Goal: Task Accomplishment & Management: Use online tool/utility

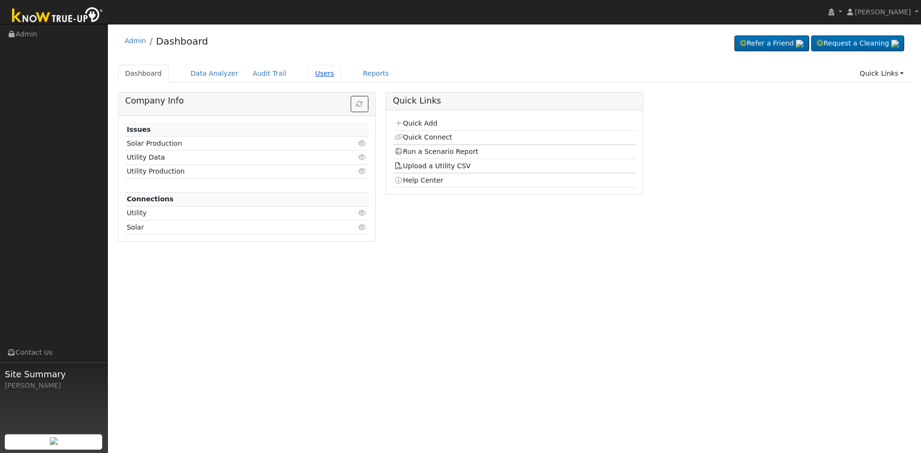
click at [312, 74] on link "Users" at bounding box center [325, 74] width 34 height 18
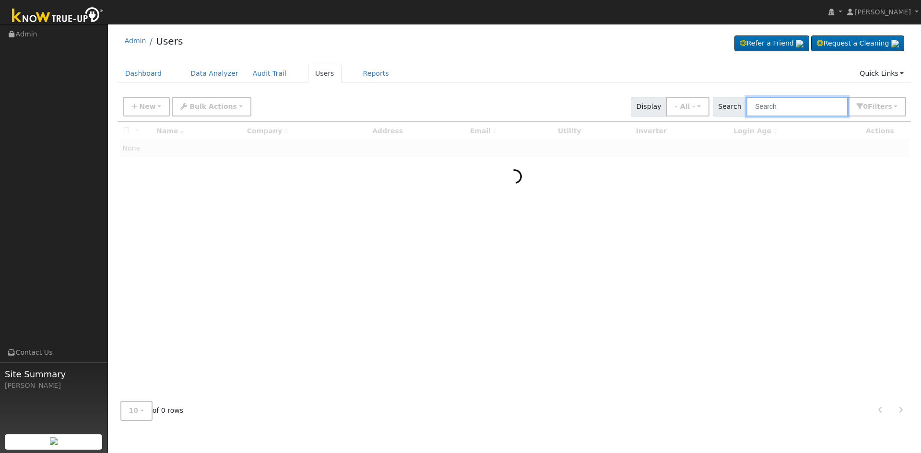
click at [782, 109] on input "text" at bounding box center [798, 107] width 102 height 20
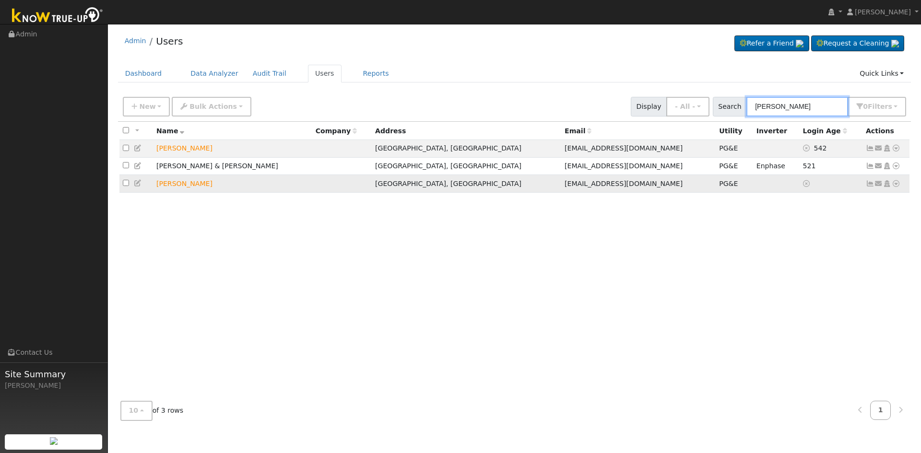
type input "david sal"
click at [894, 186] on icon at bounding box center [896, 183] width 9 height 7
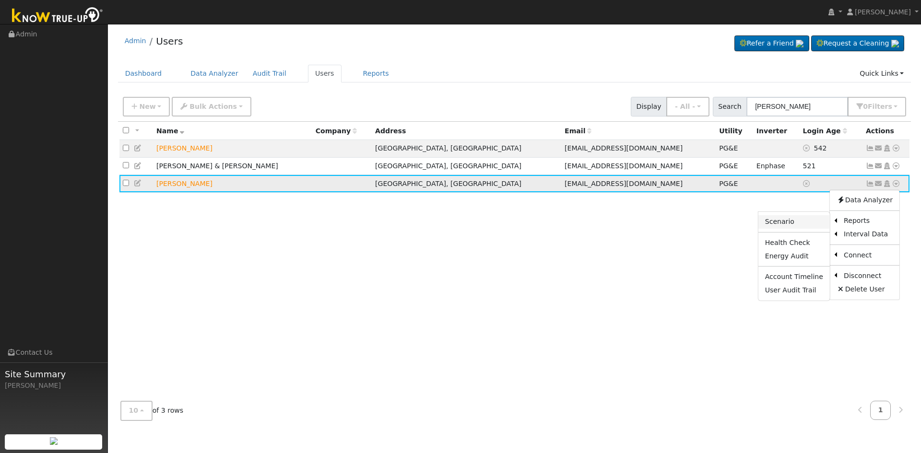
click at [801, 225] on link "Scenario" at bounding box center [793, 221] width 71 height 13
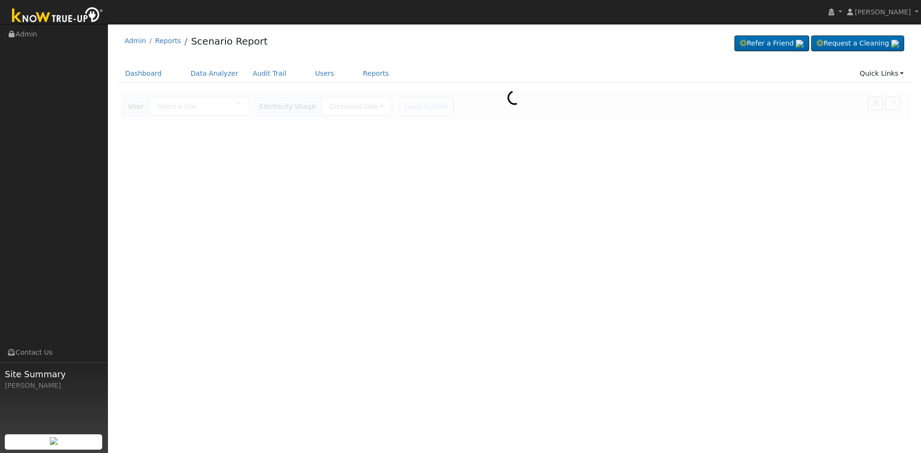
type input "[PERSON_NAME]"
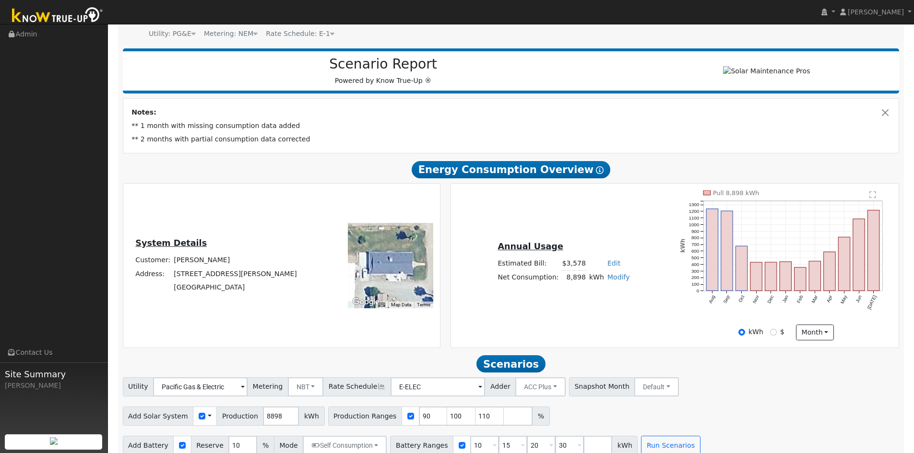
scroll to position [96, 0]
click at [621, 281] on link "Modify" at bounding box center [618, 277] width 23 height 8
click at [595, 297] on link "Add Consumption" at bounding box center [582, 292] width 80 height 13
type input "8898"
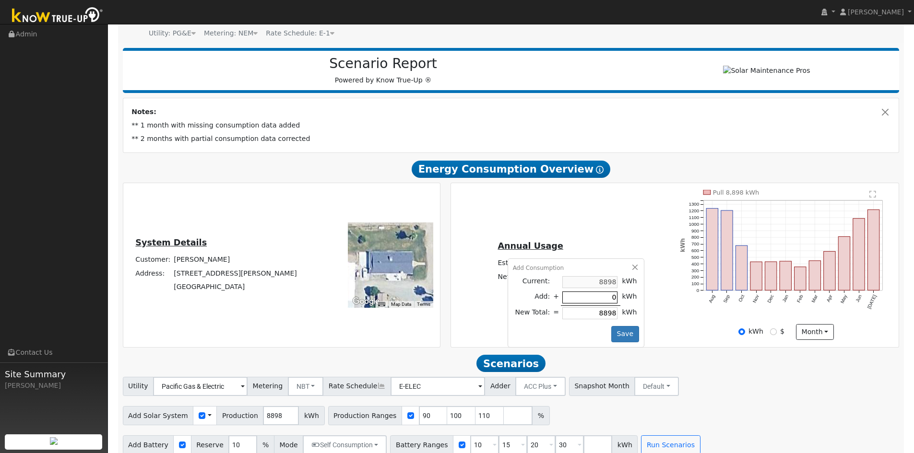
type input "3"
type input "8901"
type input "36"
type input "8934"
type input "360"
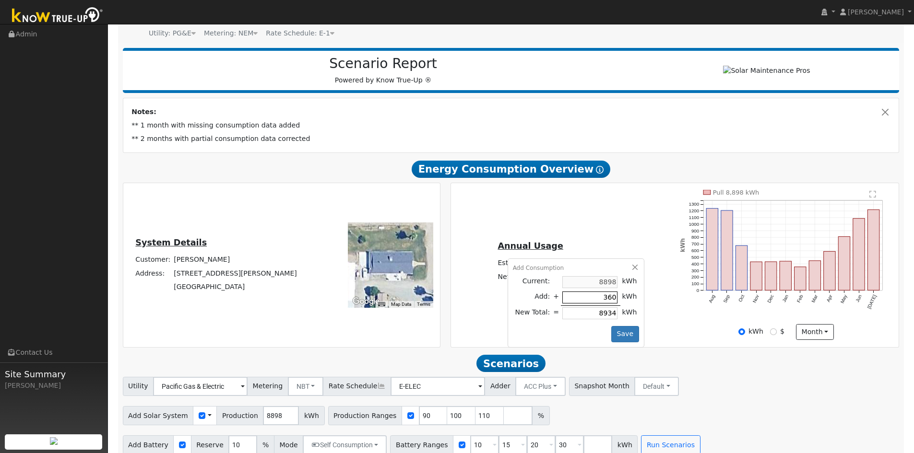
type input "9258"
type input "3600"
type input "12498"
click at [623, 333] on button "Save" at bounding box center [625, 334] width 28 height 16
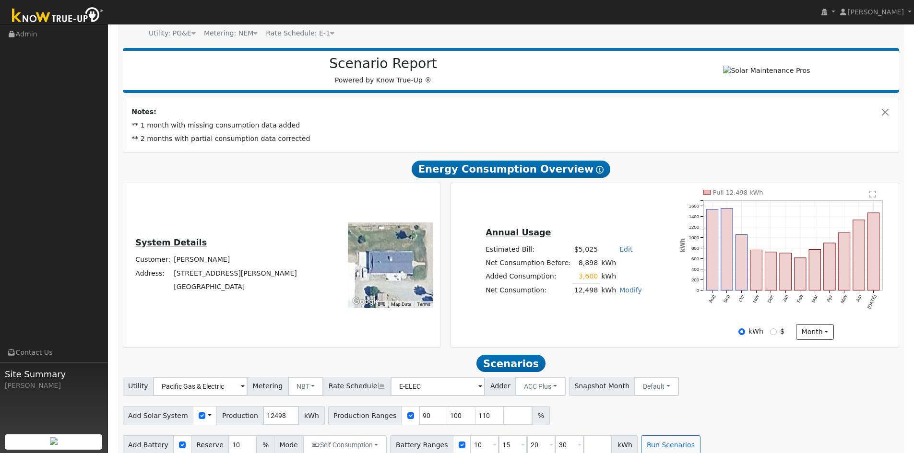
click at [590, 282] on td "3,600" at bounding box center [585, 277] width 27 height 14
click at [618, 295] on td "Modify Edit Consumption Add Electric Vehicle Add Consumption Current: 8898 kWh …" at bounding box center [631, 291] width 26 height 14
click at [622, 292] on link "Modify" at bounding box center [630, 290] width 23 height 8
click at [582, 307] on link "Edit Consumption" at bounding box center [593, 306] width 80 height 13
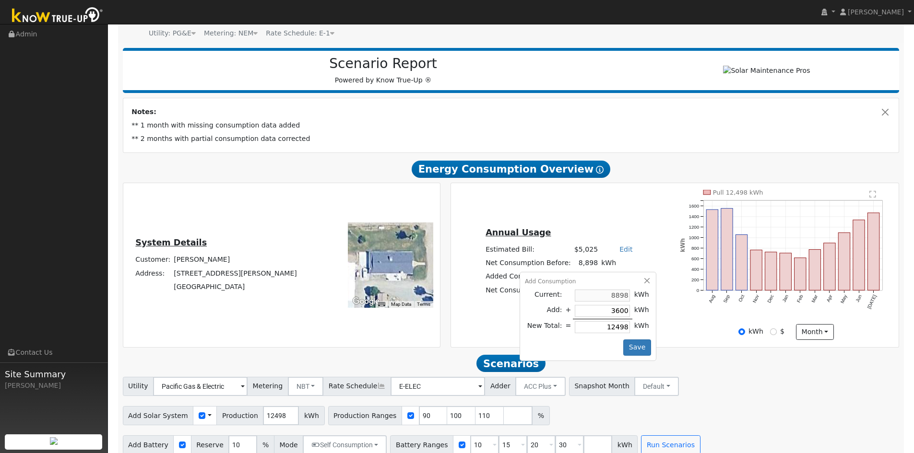
type input "1"
type input "8899"
type input "8898"
type input "4"
type input "8902"
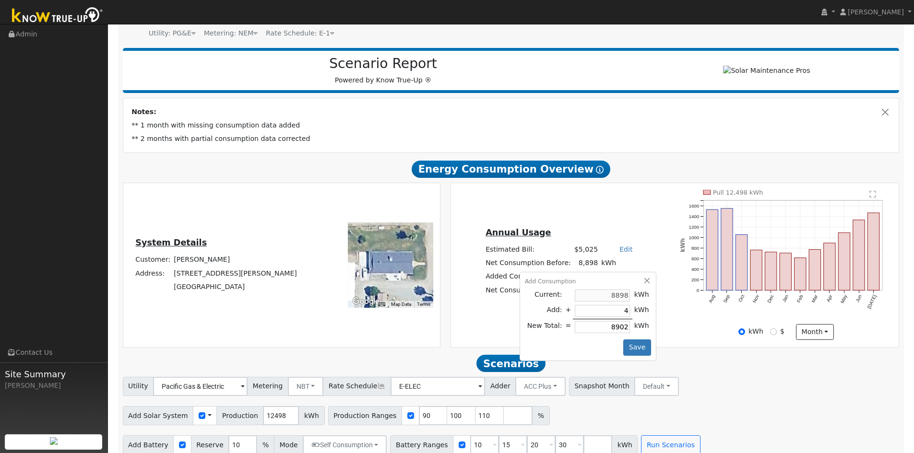
type input "41"
type input "8939"
type input "410"
type input "9308"
type input "4108"
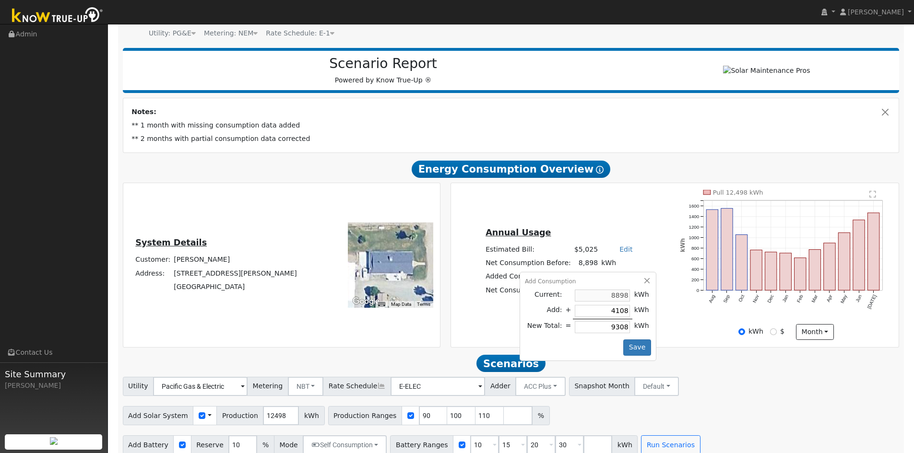
type input "13006"
type input "4108"
click at [630, 352] on button "Save" at bounding box center [637, 348] width 28 height 16
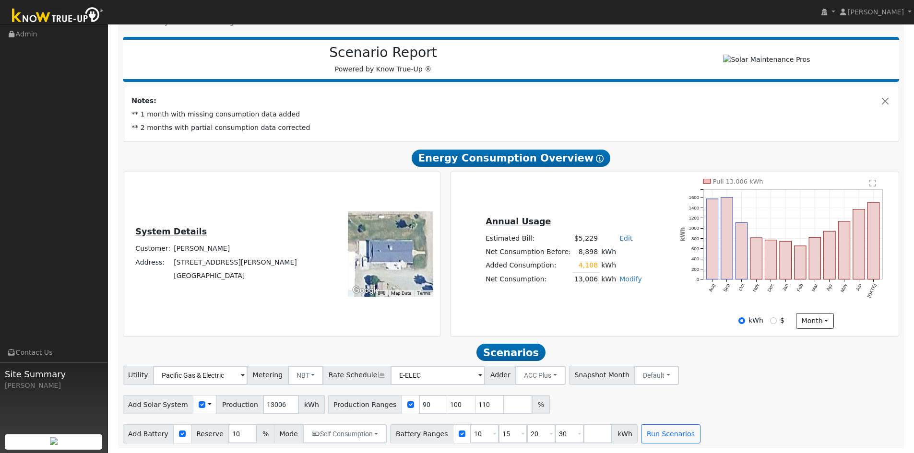
scroll to position [111, 0]
click at [887, 100] on button "Close" at bounding box center [885, 101] width 10 height 10
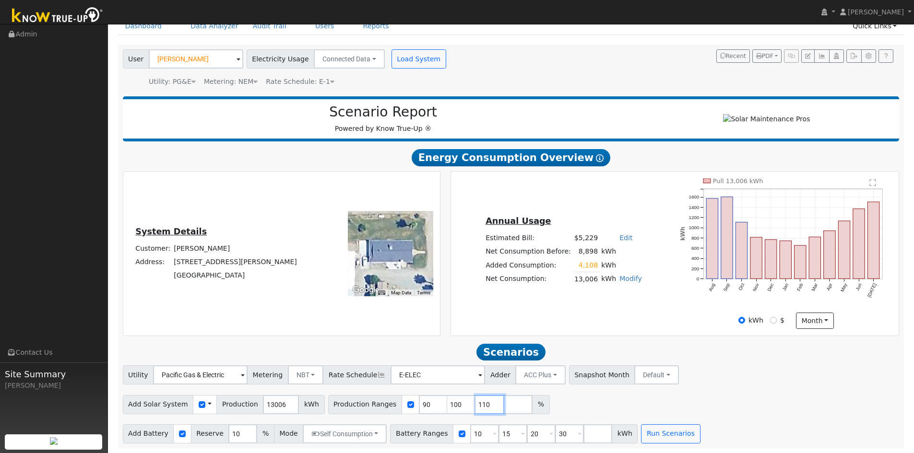
click at [475, 402] on input "110" at bounding box center [489, 404] width 29 height 19
type input "1"
type input "164.9853913"
drag, startPoint x: 551, startPoint y: 435, endPoint x: 556, endPoint y: 428, distance: 7.9
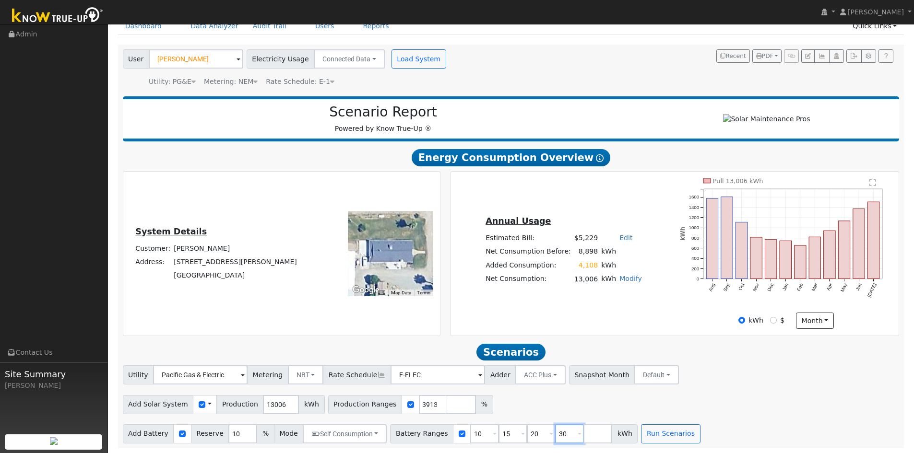
click at [555, 433] on input "30" at bounding box center [569, 434] width 29 height 19
type input "3"
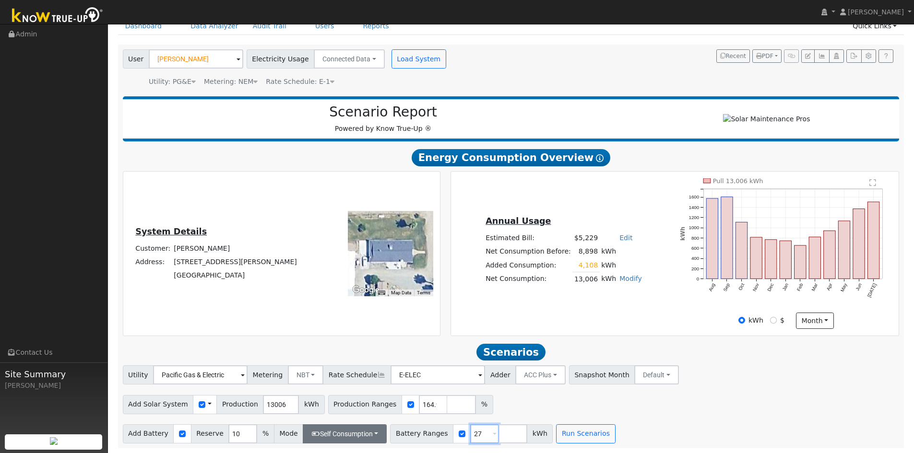
type input "27"
click at [356, 432] on button "Self Consumption" at bounding box center [345, 434] width 84 height 19
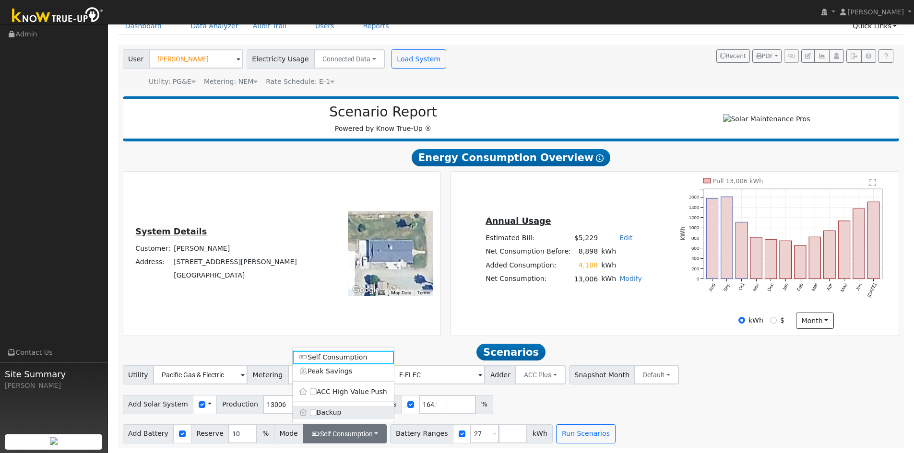
click at [344, 415] on label "Backup" at bounding box center [343, 412] width 101 height 13
click at [317, 415] on input "Backup" at bounding box center [313, 412] width 7 height 7
type input "20"
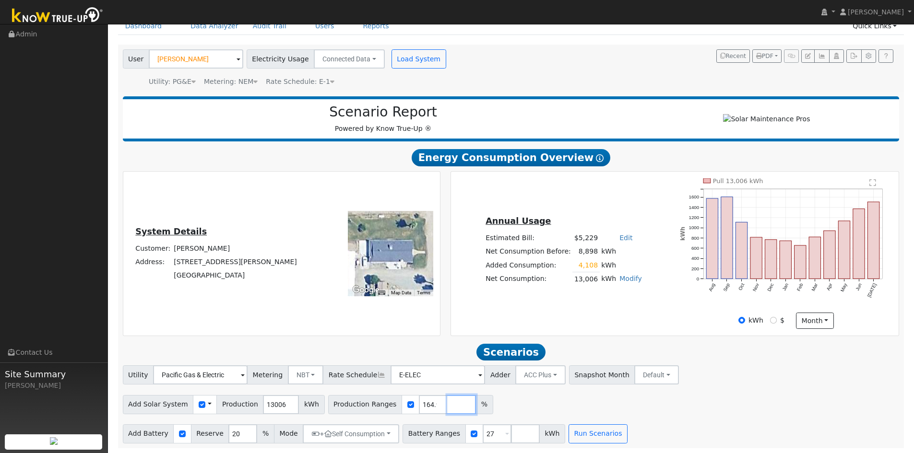
drag, startPoint x: 434, startPoint y: 403, endPoint x: 441, endPoint y: 405, distance: 7.0
click at [447, 403] on input "number" at bounding box center [461, 404] width 29 height 19
type input "130.2629555"
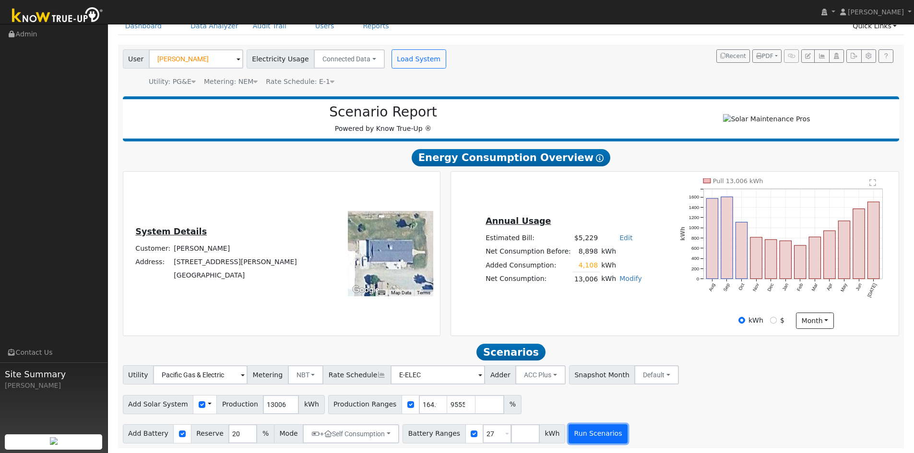
type input "164.9853913"
click at [581, 437] on button "Run Scenarios" at bounding box center [598, 434] width 59 height 19
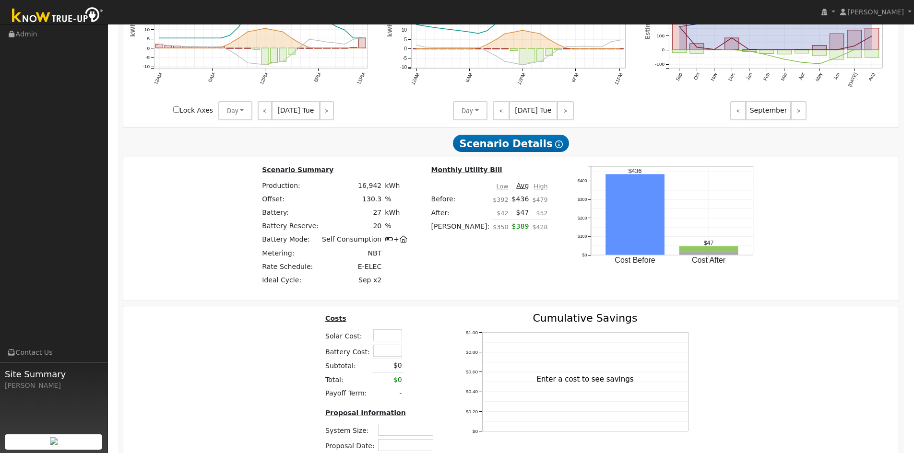
scroll to position [654, 0]
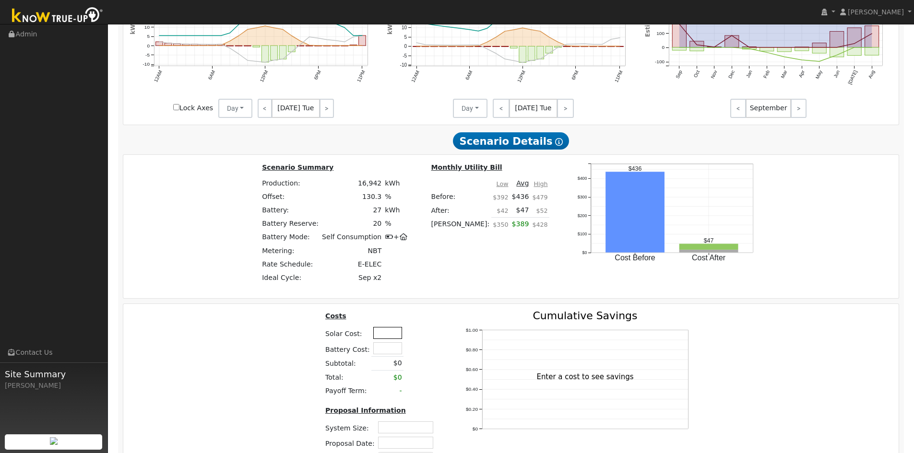
click at [388, 339] on input "text" at bounding box center [387, 333] width 29 height 12
type input "$62,950"
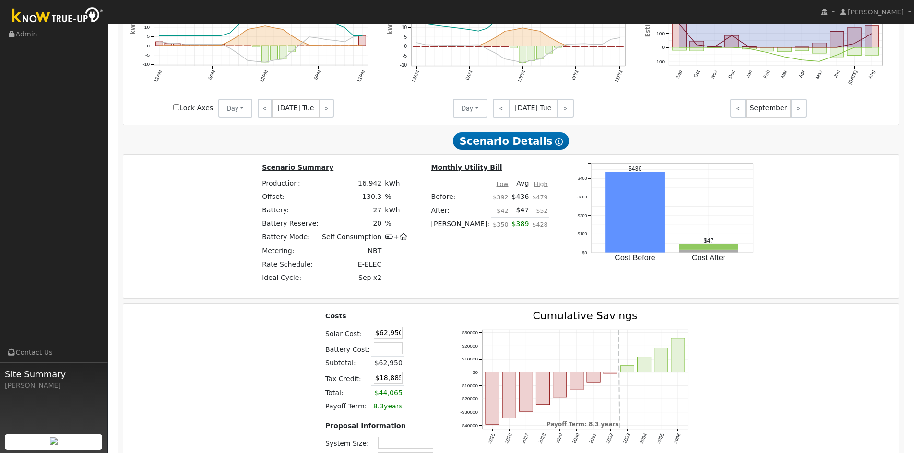
scroll to position [318, 0]
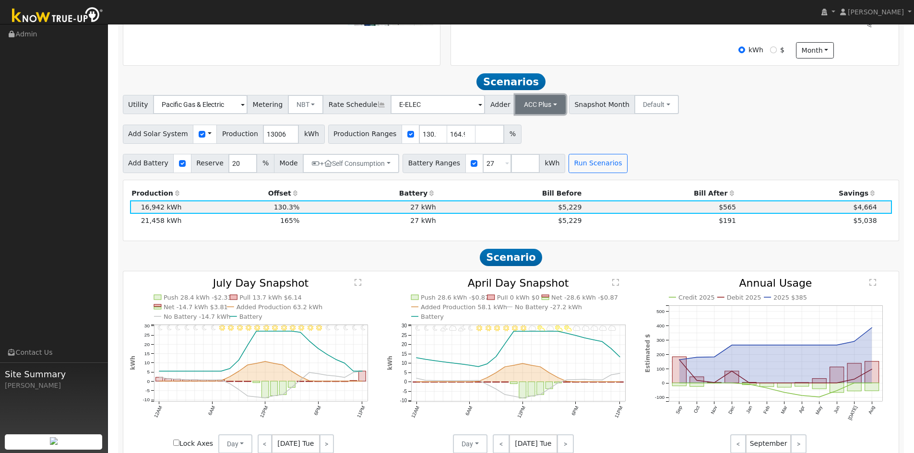
click at [527, 106] on button "ACC Plus" at bounding box center [540, 104] width 50 height 19
click at [723, 133] on div "Add Solar System Use CSV Data Production 13006 kWh Production Ranges 130.262955…" at bounding box center [511, 132] width 780 height 23
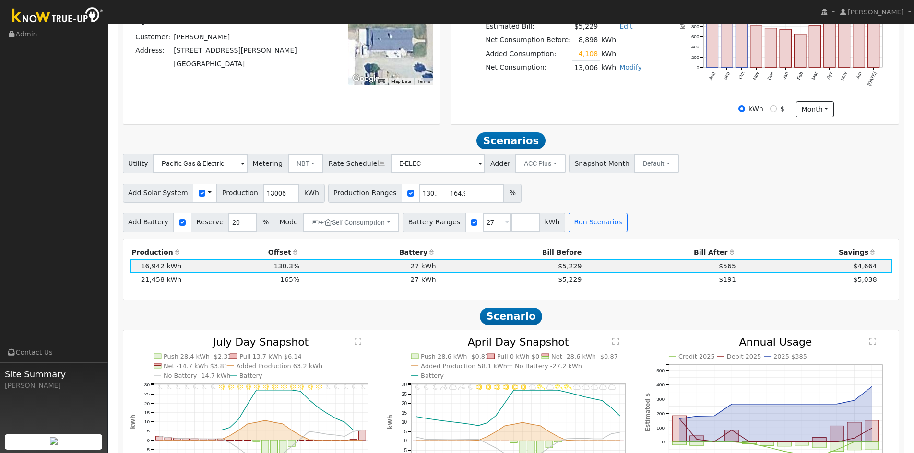
scroll to position [223, 0]
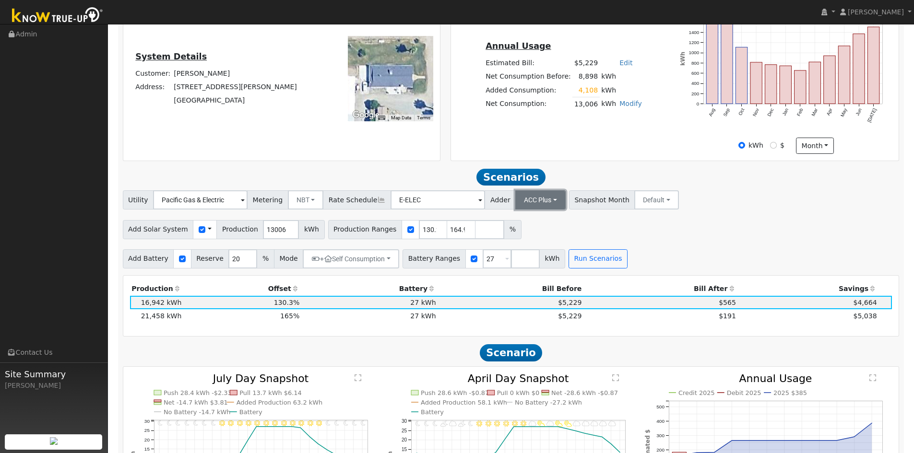
click at [528, 205] on button "ACC Plus" at bounding box center [540, 199] width 50 height 19
click at [530, 248] on link "SB-535" at bounding box center [528, 248] width 67 height 13
click at [569, 263] on button "Run Scenarios" at bounding box center [598, 258] width 59 height 19
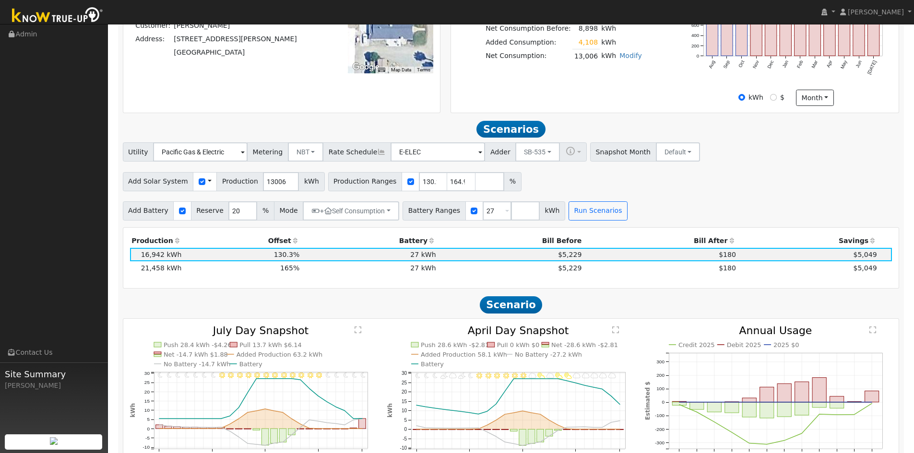
scroll to position [255, 0]
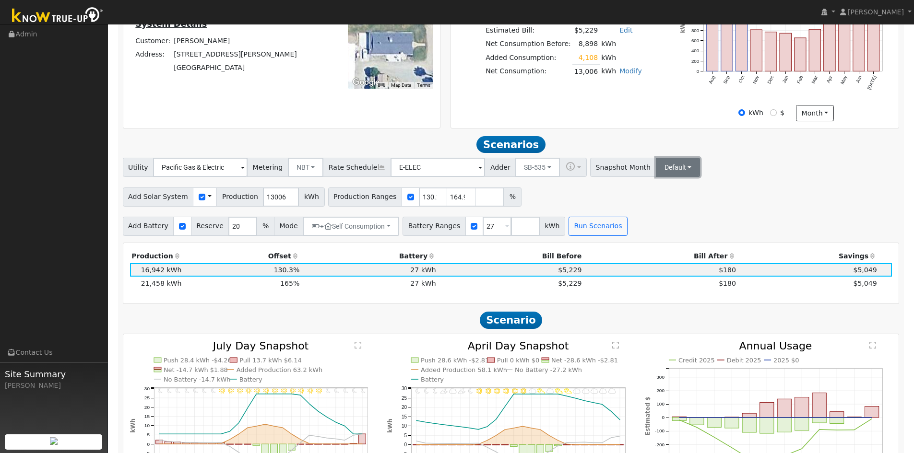
click at [656, 168] on button "Default" at bounding box center [678, 167] width 45 height 19
click at [523, 174] on button "SB-535" at bounding box center [537, 167] width 45 height 19
click at [527, 203] on link "ACC Plus" at bounding box center [528, 202] width 67 height 13
click at [571, 226] on button "Run Scenarios" at bounding box center [598, 226] width 59 height 19
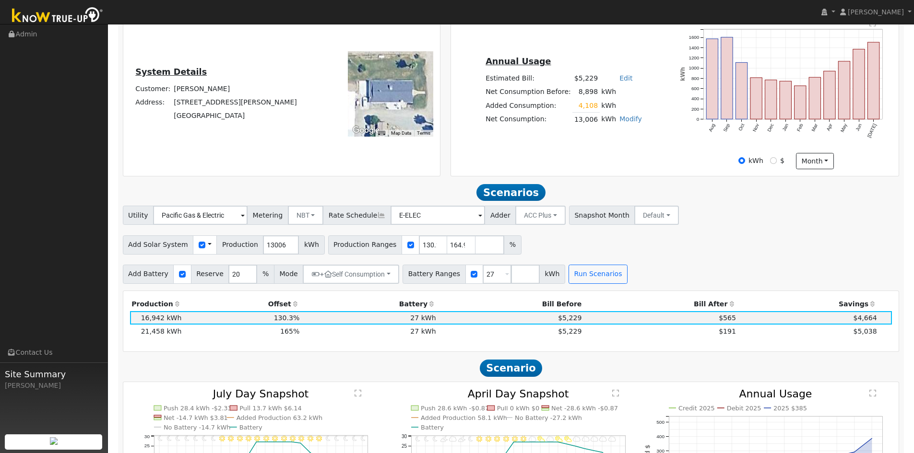
scroll to position [159, 0]
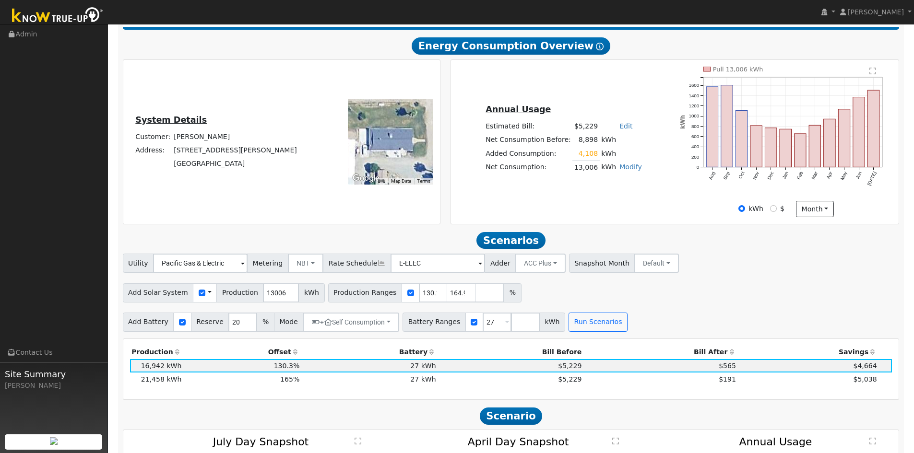
click at [622, 129] on link "Edit" at bounding box center [625, 126] width 13 height 8
click at [564, 146] on input "number" at bounding box center [568, 144] width 34 height 19
type input "5983"
click at [690, 213] on div "kWh $ month Day Month" at bounding box center [786, 209] width 222 height 16
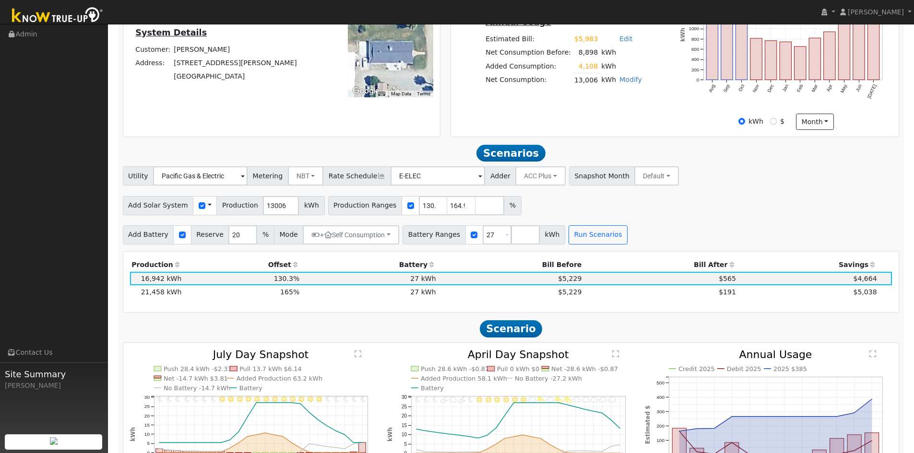
scroll to position [255, 0]
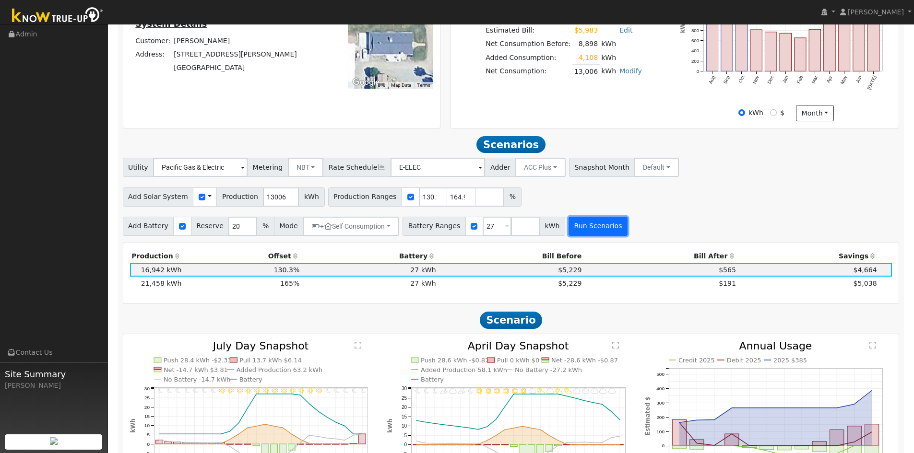
click at [577, 232] on button "Run Scenarios" at bounding box center [598, 226] width 59 height 19
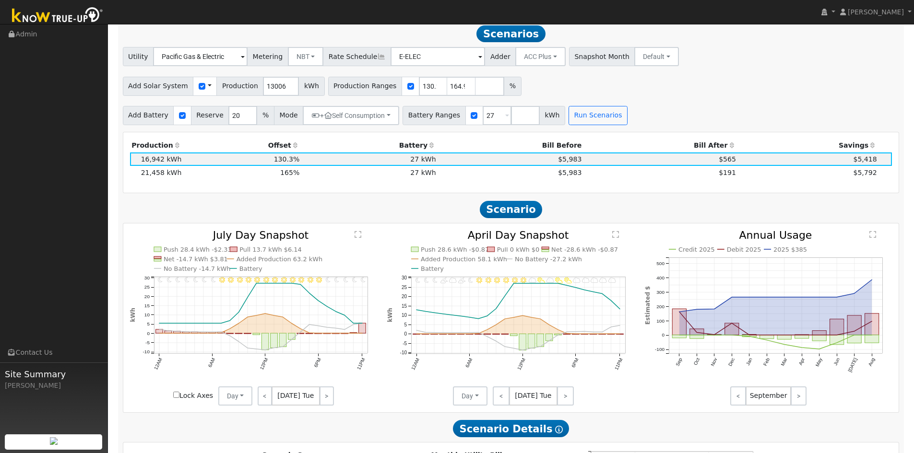
scroll to position [735, 0]
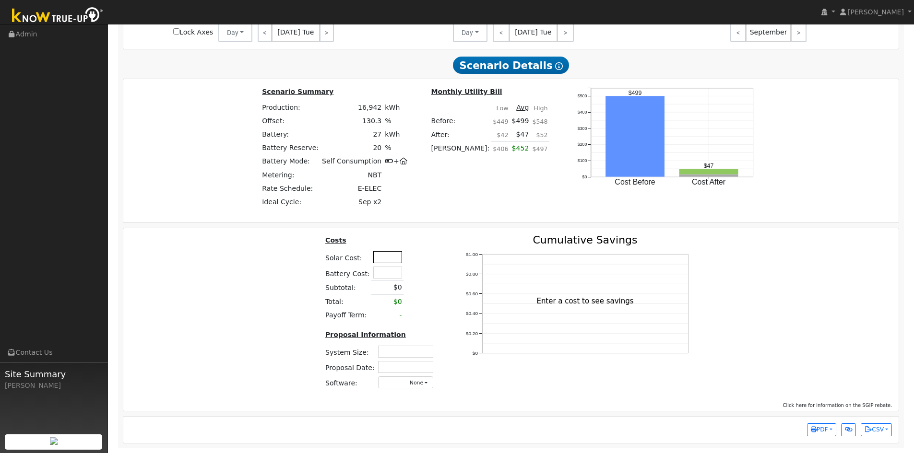
click at [387, 251] on input "text" at bounding box center [387, 257] width 29 height 12
type input "$62,950"
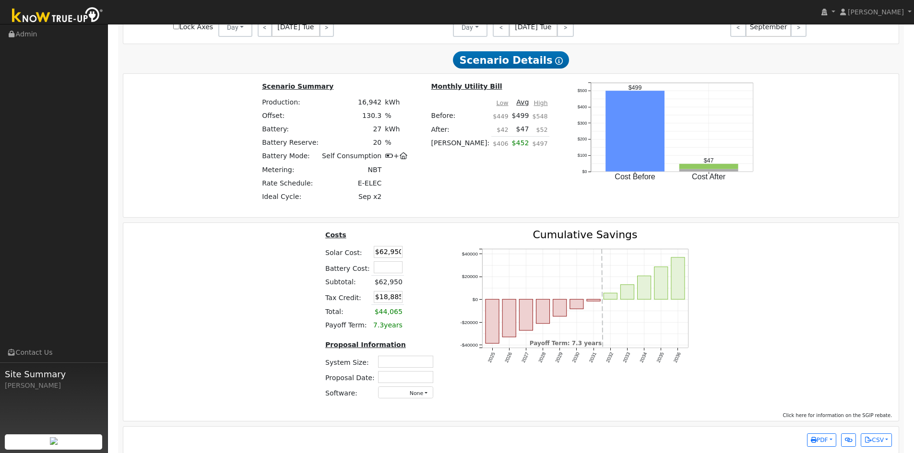
click at [270, 282] on div "Costs Solar Cost: $62,950 Battery Cost: Subtotal: $62,950 Tax Credit: $18,885 T…" at bounding box center [511, 319] width 782 height 178
click at [401, 364] on input "text" at bounding box center [405, 362] width 55 height 12
type input "10.32"
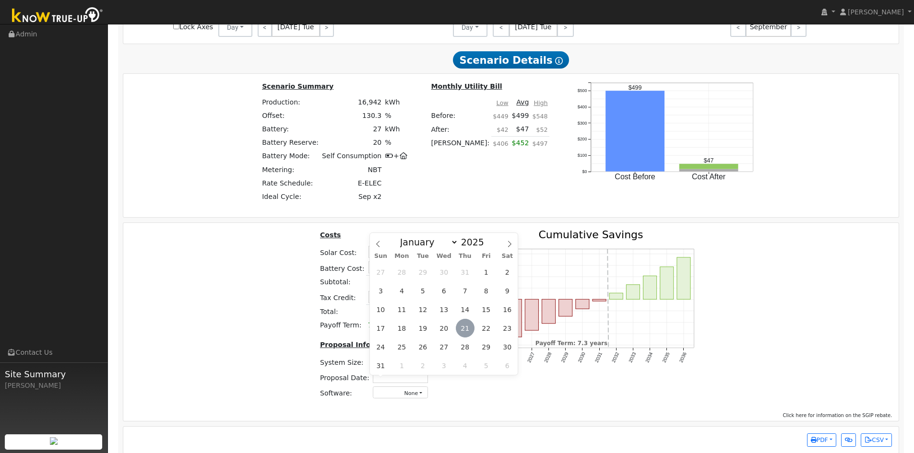
click at [464, 330] on span "21" at bounding box center [465, 328] width 19 height 19
type input "[DATE]"
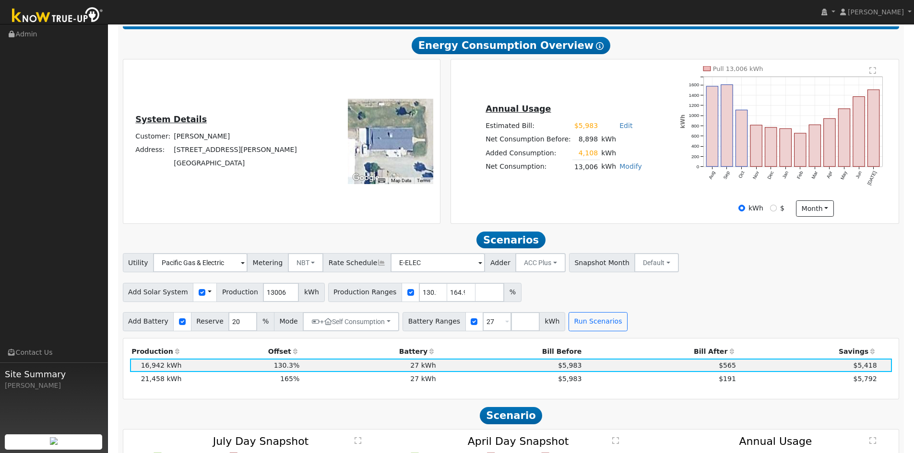
scroll to position [159, 0]
drag, startPoint x: 756, startPoint y: 34, endPoint x: 710, endPoint y: 8, distance: 52.7
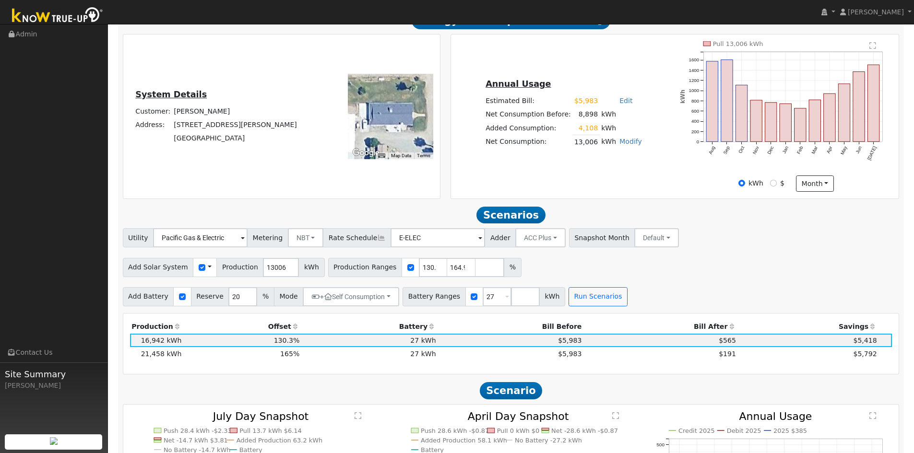
scroll to position [207, 0]
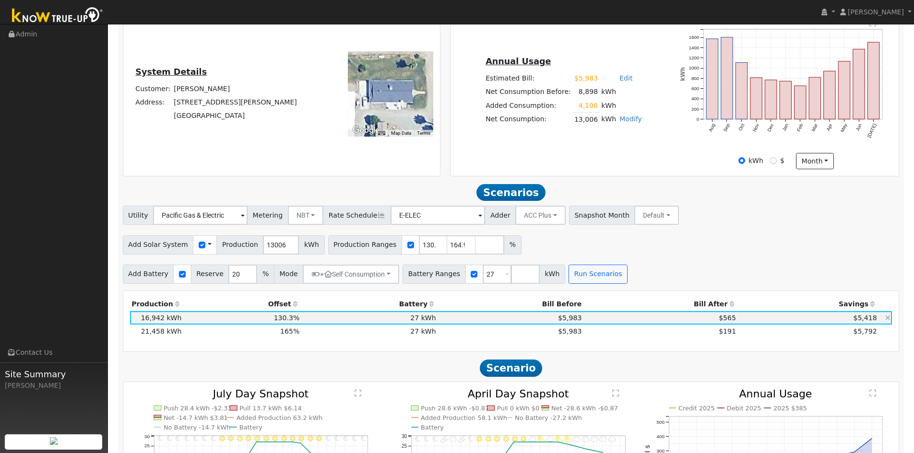
drag, startPoint x: 437, startPoint y: 337, endPoint x: 431, endPoint y: 325, distance: 13.5
click at [438, 337] on td "$5,983" at bounding box center [511, 331] width 146 height 13
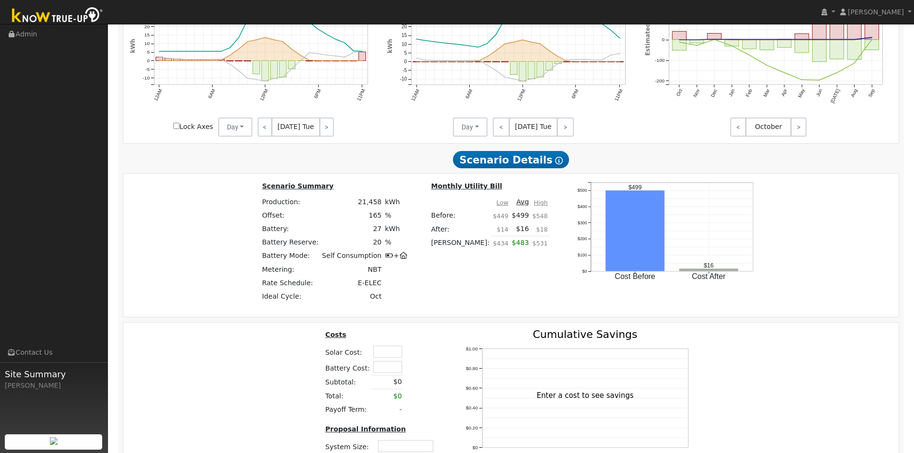
scroll to position [735, 0]
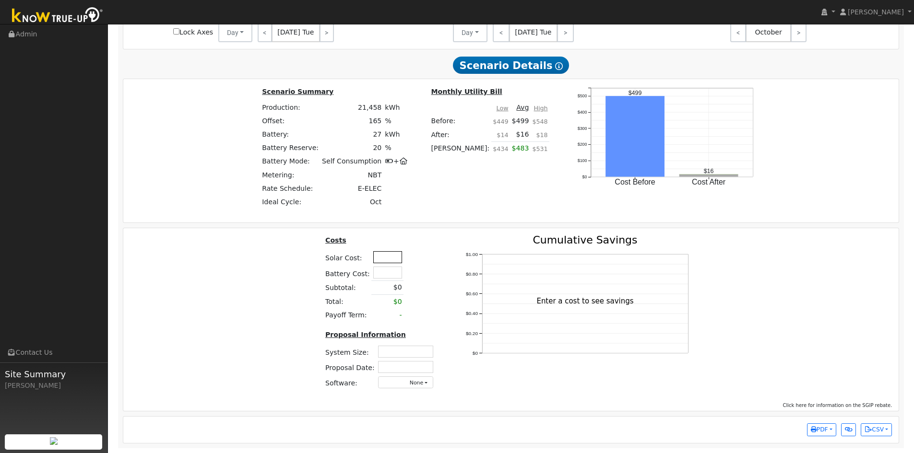
click at [385, 257] on input "text" at bounding box center [387, 257] width 29 height 12
type input "$50,975"
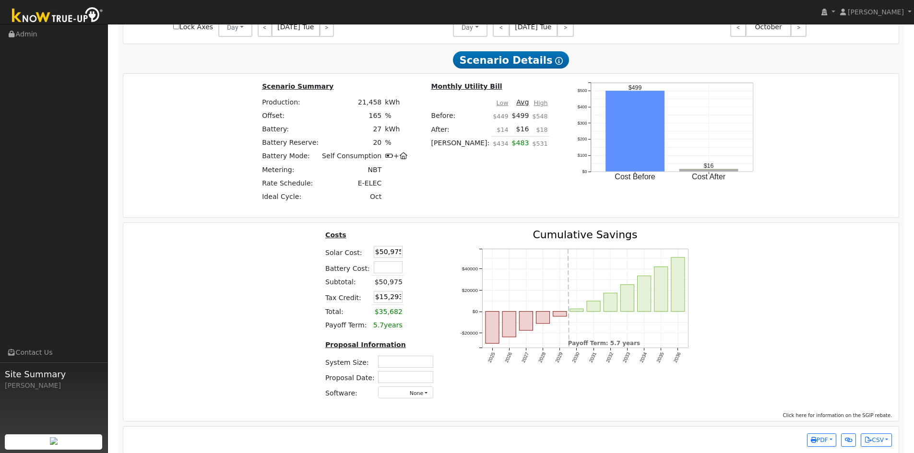
click at [276, 336] on div "Costs Solar Cost: $50,975 Battery Cost: Subtotal: $50,975 Tax Credit: $15,293 T…" at bounding box center [511, 319] width 782 height 178
click at [420, 365] on input "text" at bounding box center [405, 362] width 55 height 12
click at [395, 363] on input "text" at bounding box center [405, 362] width 55 height 12
type input "13.76"
click at [390, 379] on input "text" at bounding box center [405, 377] width 55 height 12
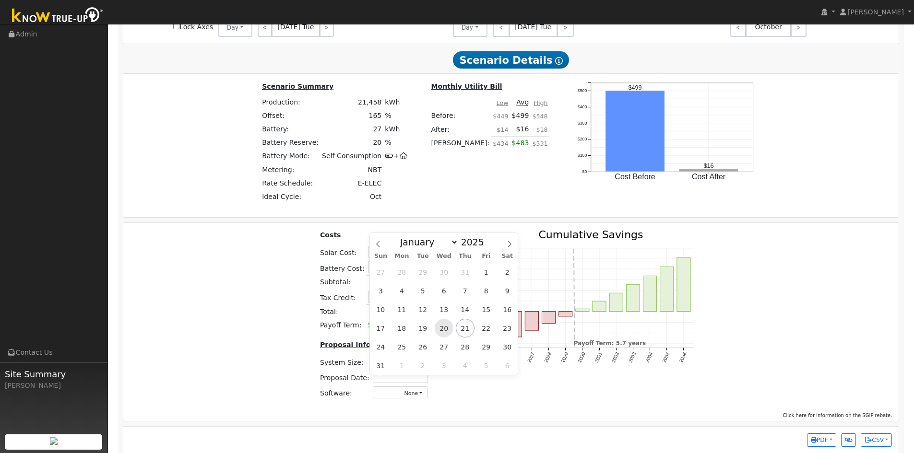
click at [446, 328] on span "20" at bounding box center [444, 328] width 19 height 19
type input "[DATE]"
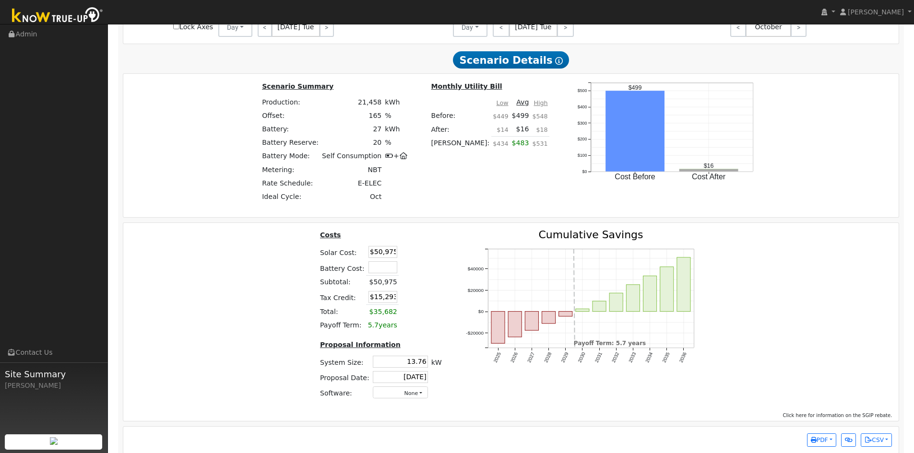
click at [782, 362] on div "Costs Solar Cost: $50,975 Battery Cost: Subtotal: $50,975 Tax Credit: $15,293 T…" at bounding box center [511, 319] width 782 height 178
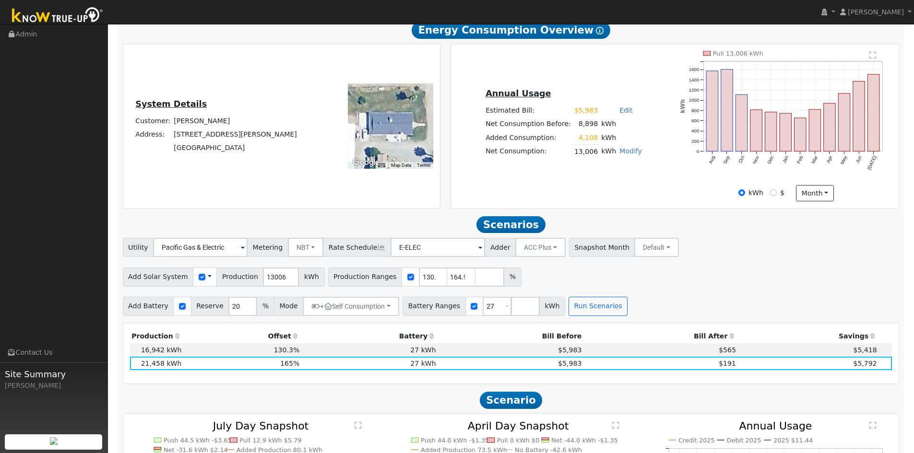
scroll to position [159, 0]
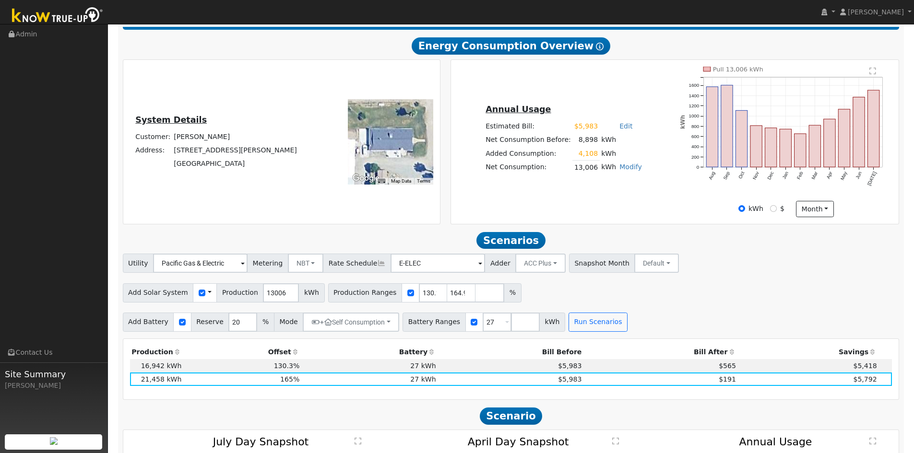
click at [253, 85] on div "System Details Customer: [PERSON_NAME] Address: [STREET_ADDRESS][PERSON_NAME] T…" at bounding box center [281, 142] width 313 height 151
